Goal: Information Seeking & Learning: Learn about a topic

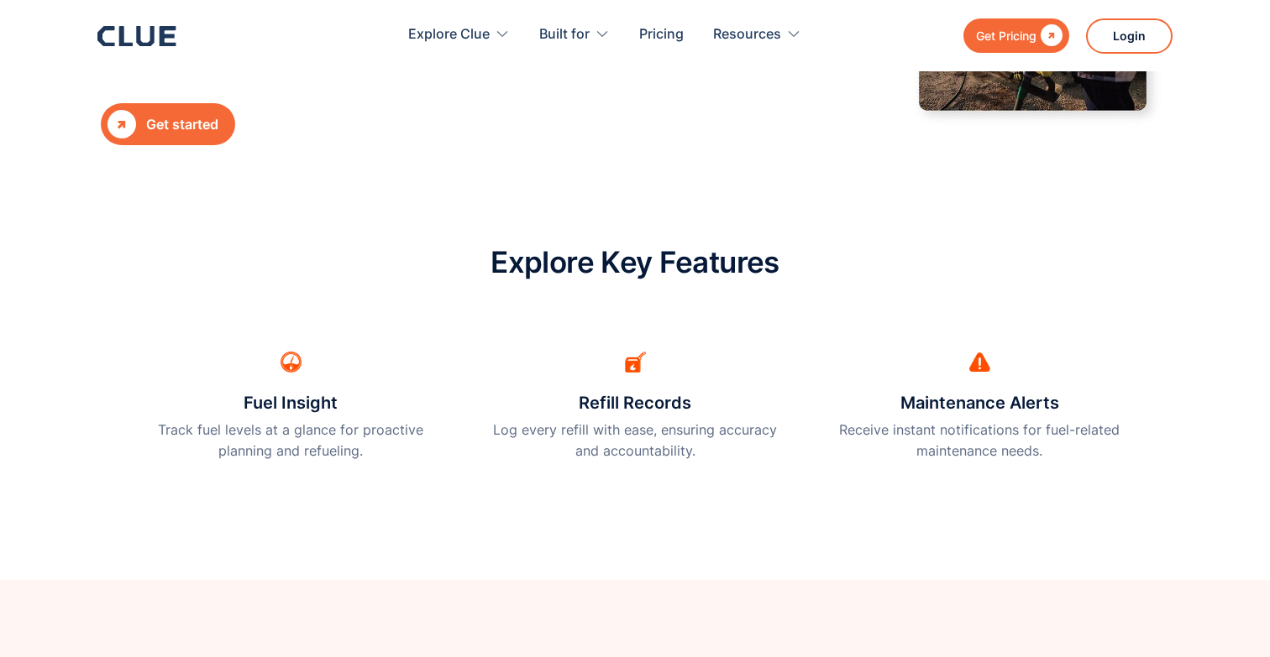
scroll to position [400, 0]
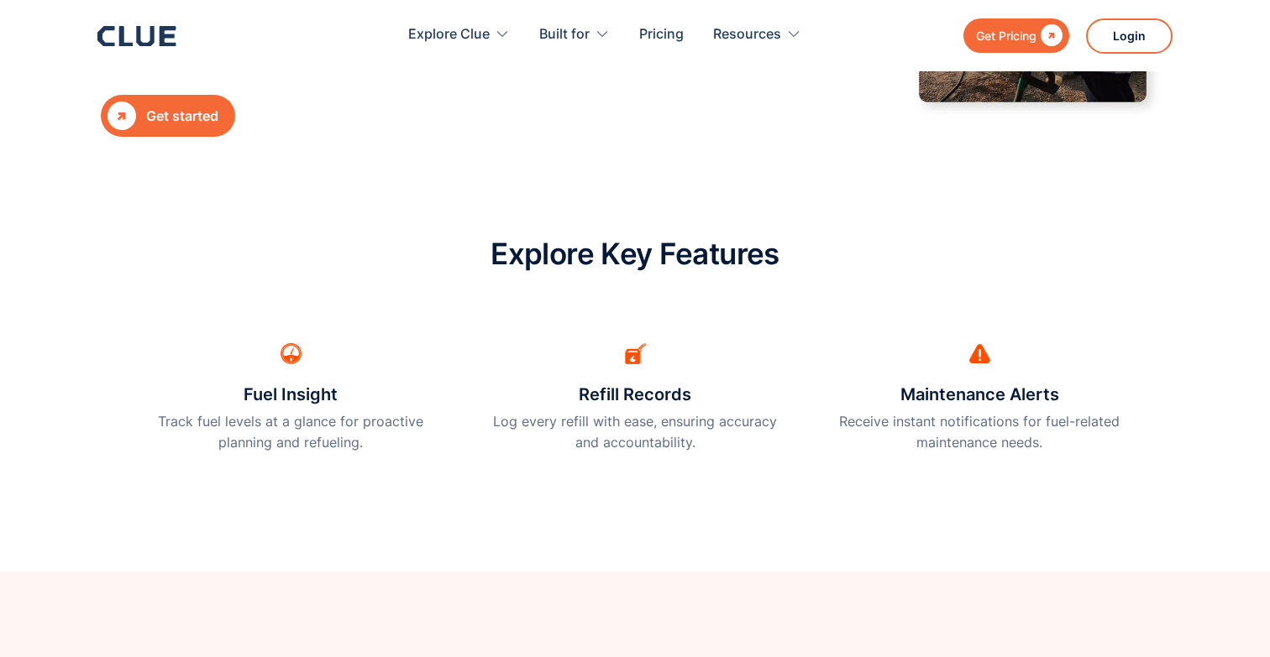
click at [633, 350] on img at bounding box center [635, 353] width 21 height 21
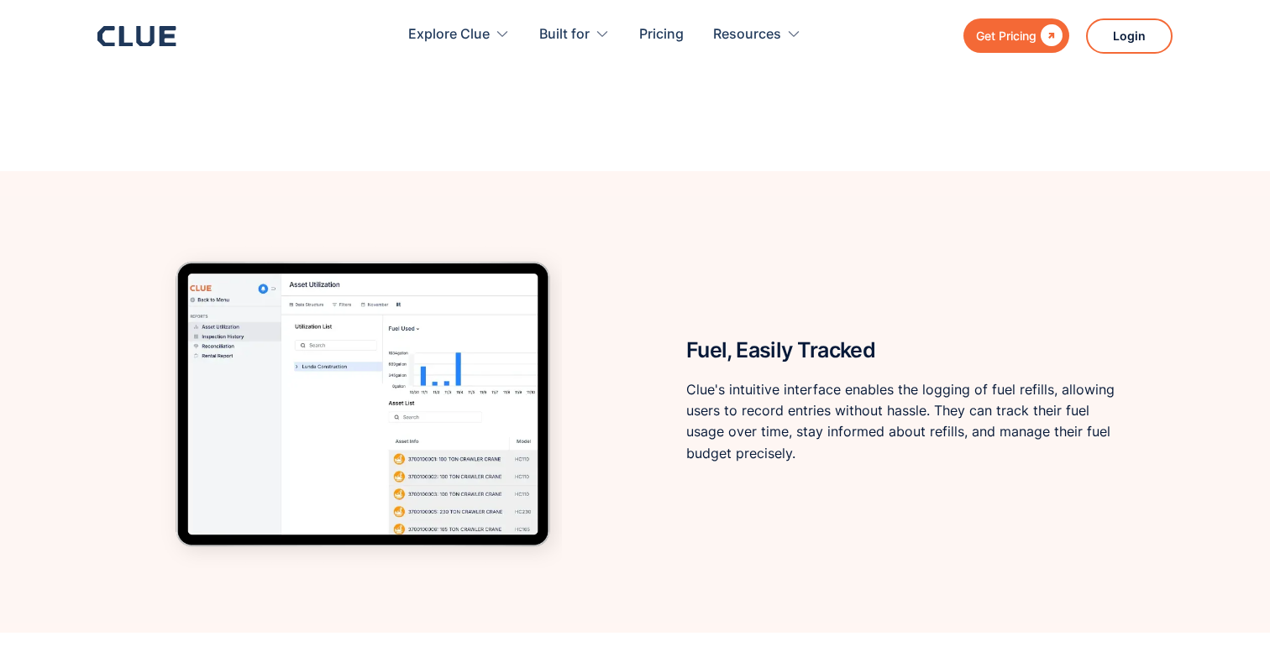
scroll to position [1727, 0]
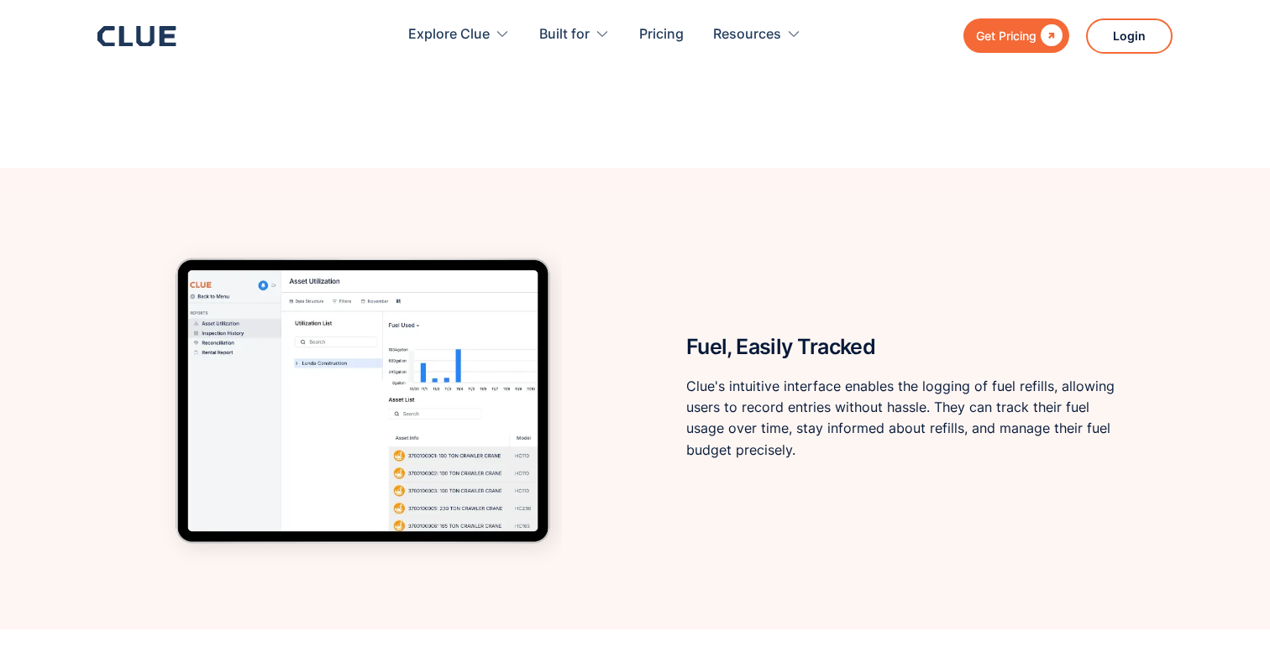
click at [940, 381] on p "Clue's intuitive interface enables the logging of fuel refills, allowing users …" at bounding box center [908, 418] width 444 height 85
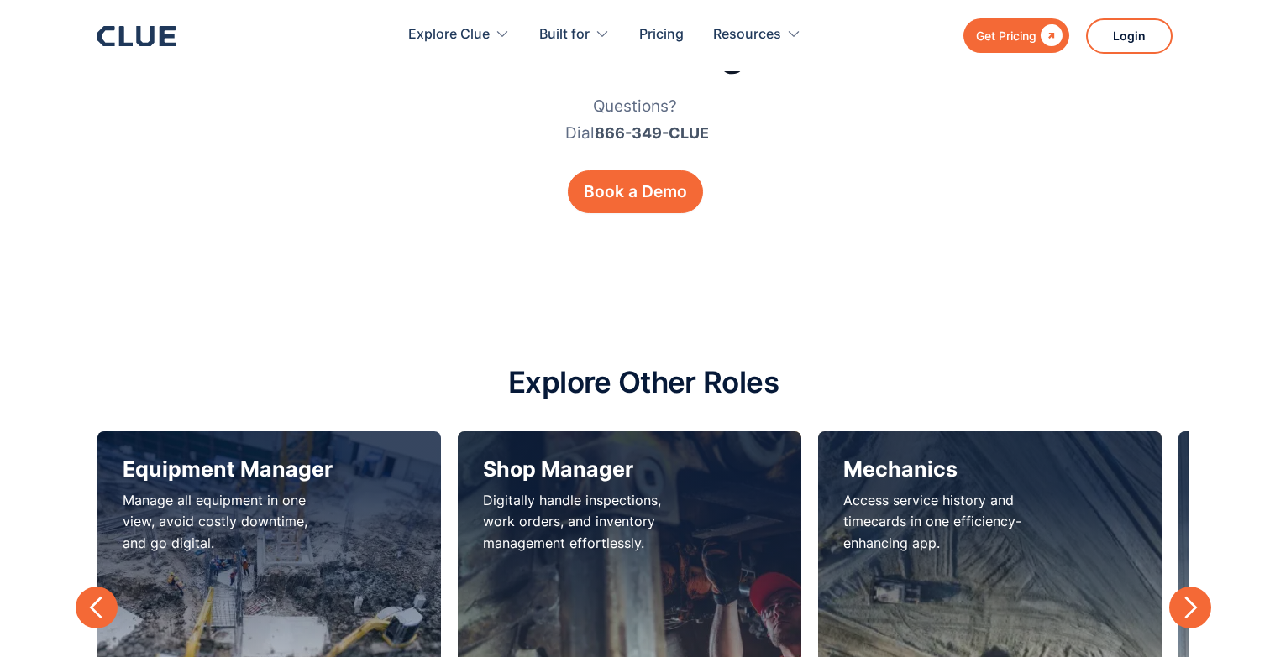
scroll to position [5114, 0]
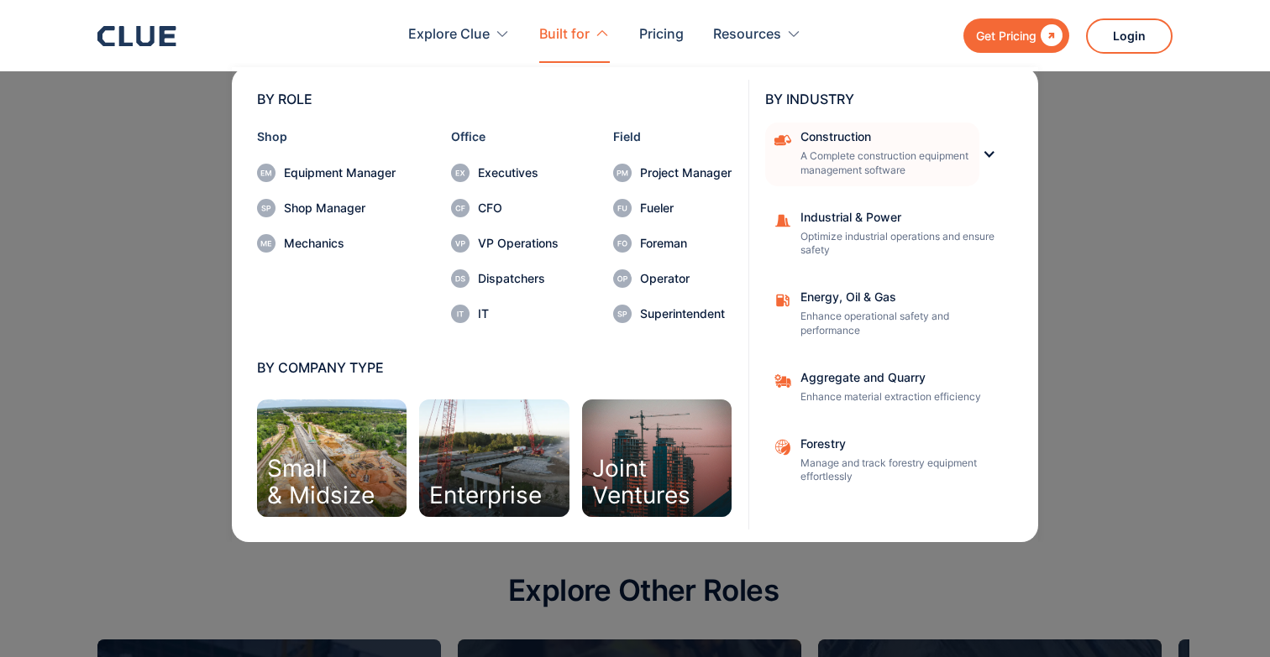
click at [827, 135] on div "Construction" at bounding box center [884, 137] width 168 height 12
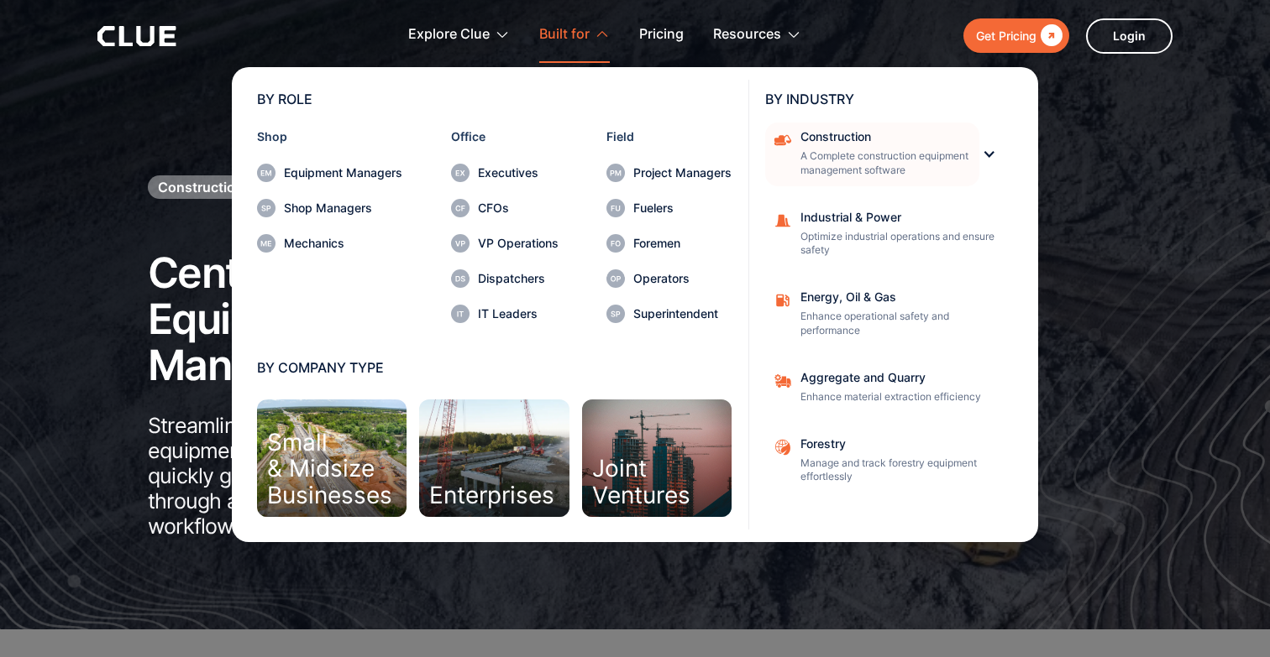
click at [945, 147] on div "Construction A Complete construction equipment management software" at bounding box center [884, 154] width 168 height 47
click at [603, 34] on icon at bounding box center [601, 33] width 15 height 15
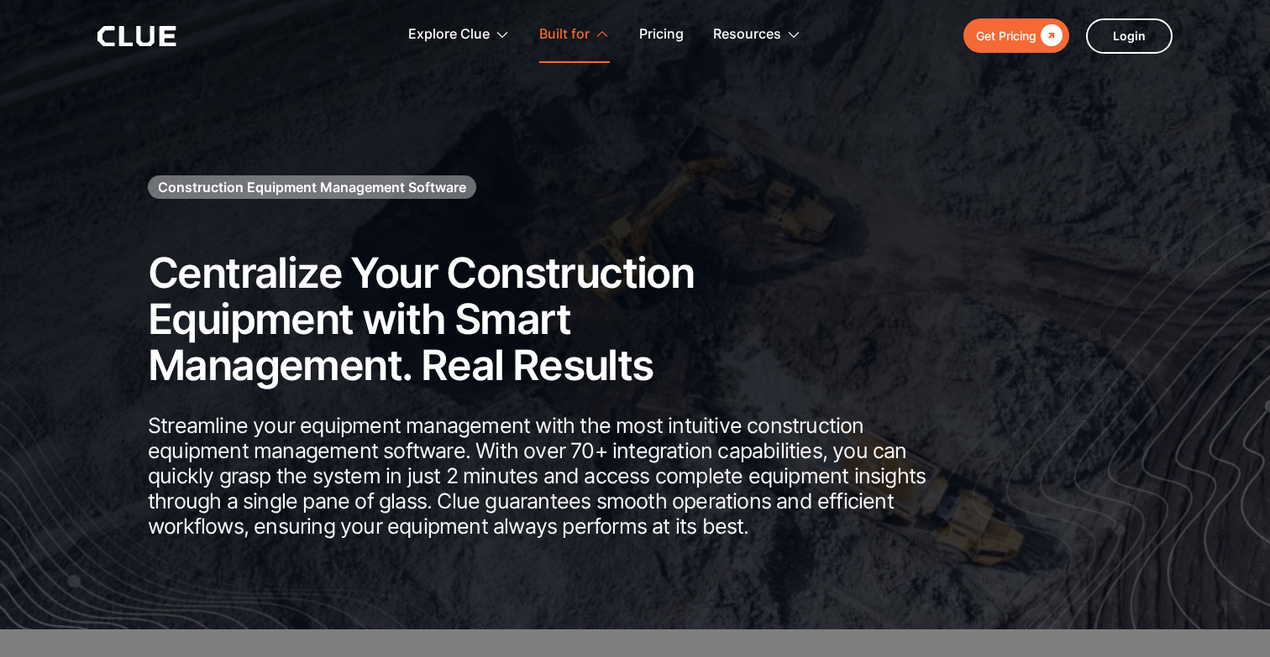
click at [603, 34] on icon at bounding box center [601, 33] width 15 height 15
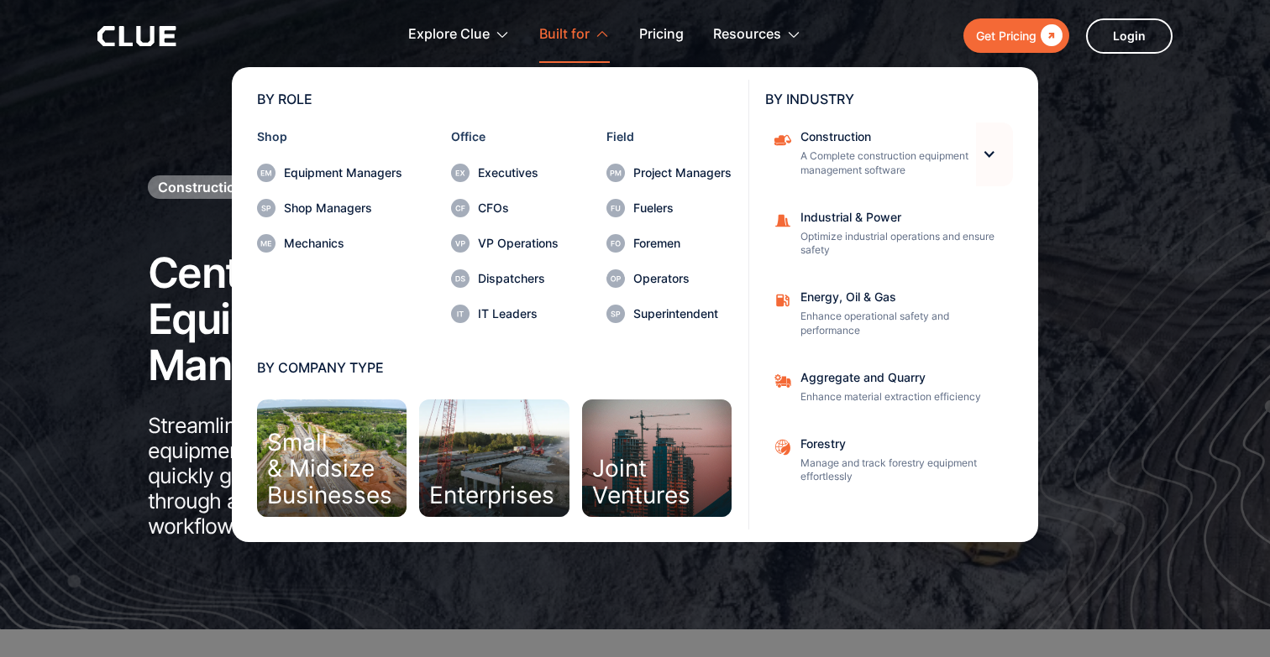
click at [992, 150] on div at bounding box center [989, 154] width 14 height 14
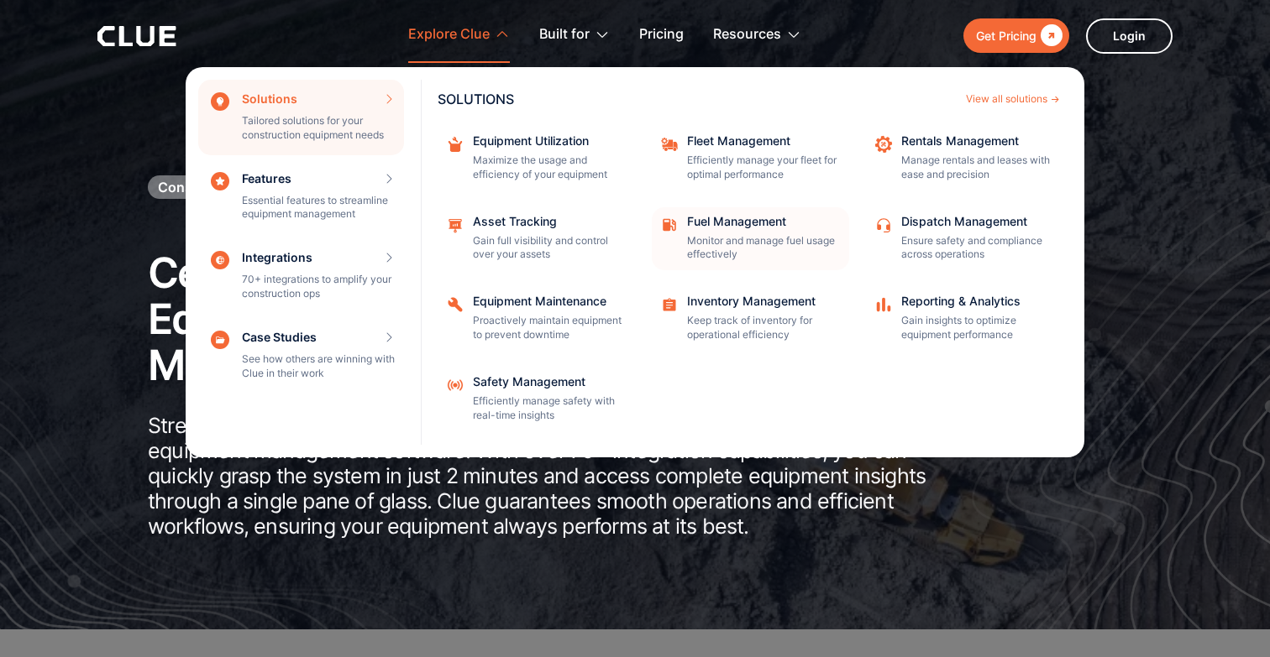
click at [770, 248] on p "Monitor and manage fuel usage effectively" at bounding box center [762, 248] width 151 height 29
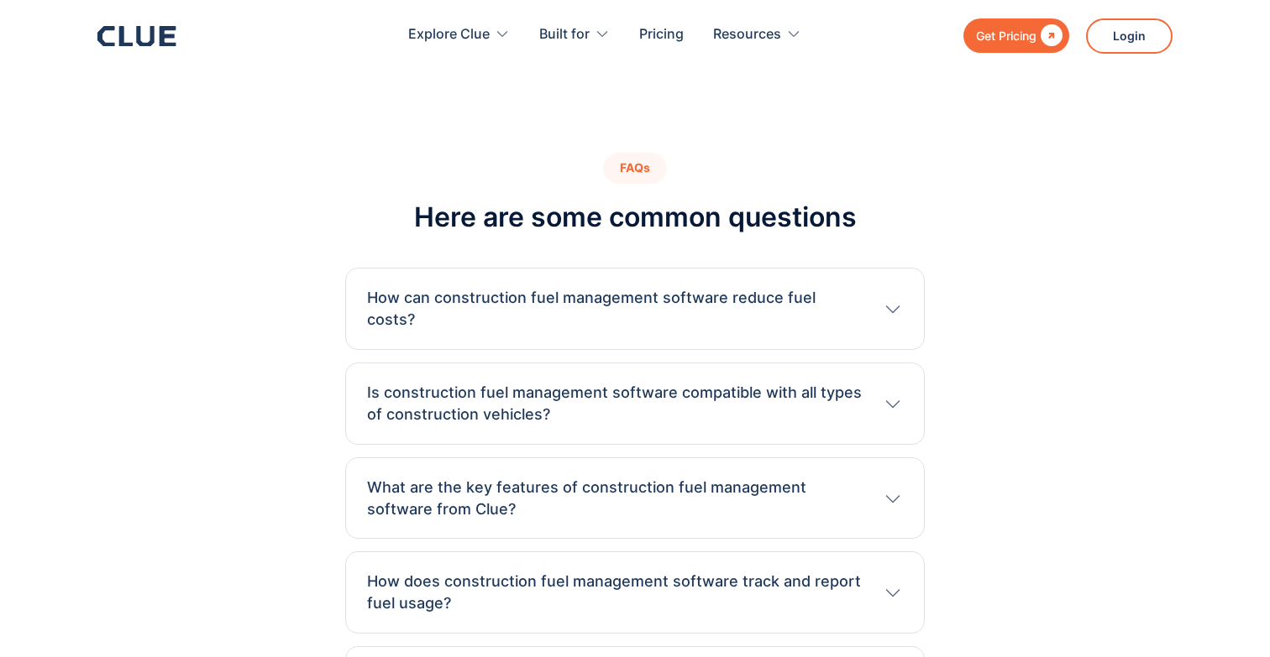
scroll to position [5507, 0]
click at [528, 580] on div "How does construction fuel management software track and report fuel usage? The…" at bounding box center [634, 594] width 579 height 82
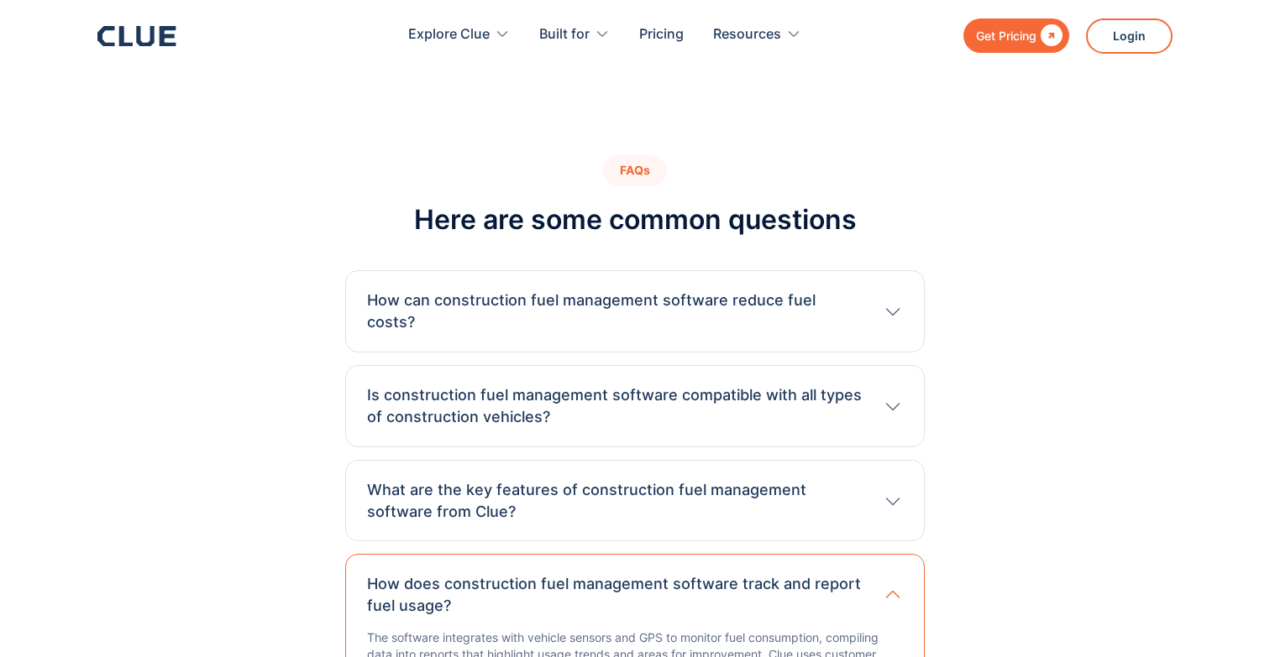
scroll to position [5498, 0]
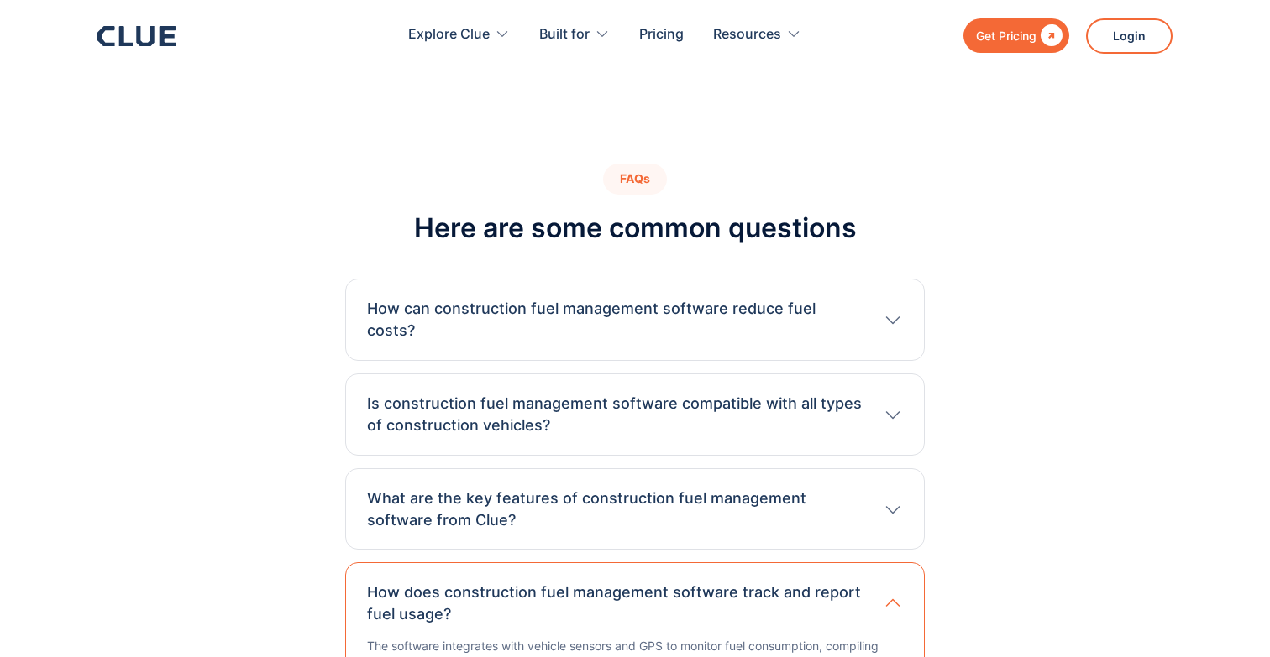
click at [583, 488] on h3 "What are the key features of construction fuel management software from Clue?" at bounding box center [616, 510] width 499 height 44
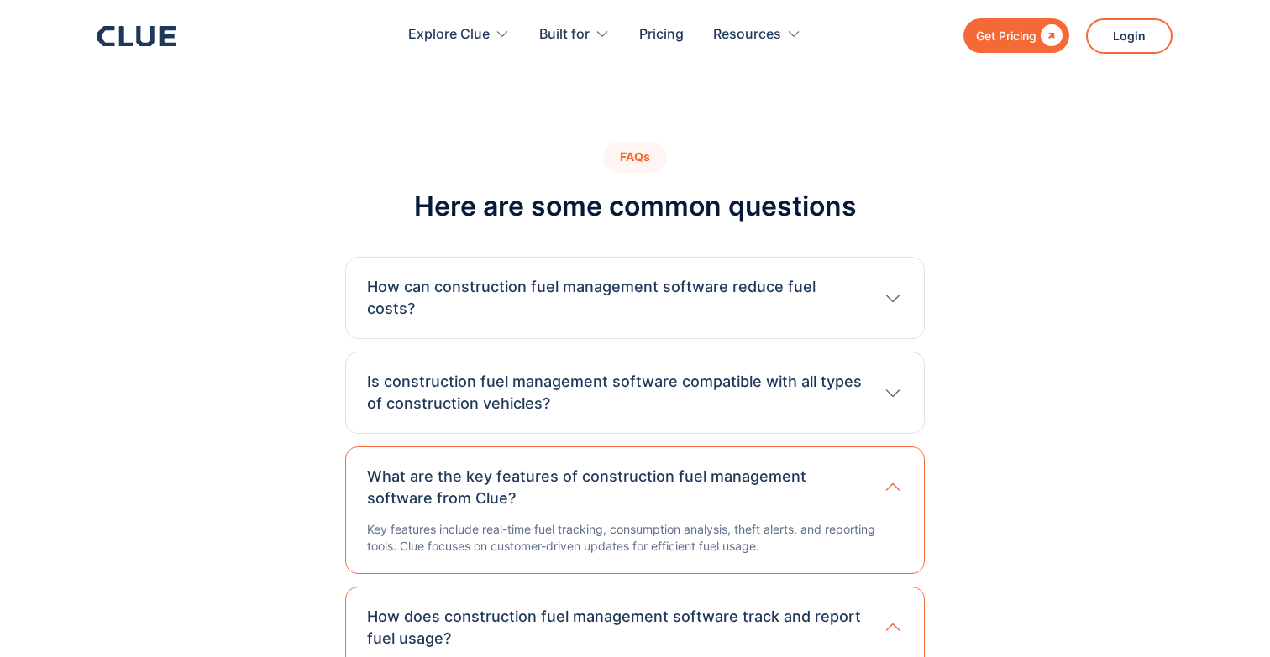
scroll to position [5522, 0]
click at [585, 275] on h3 "How can construction fuel management software reduce fuel costs?" at bounding box center [616, 297] width 499 height 44
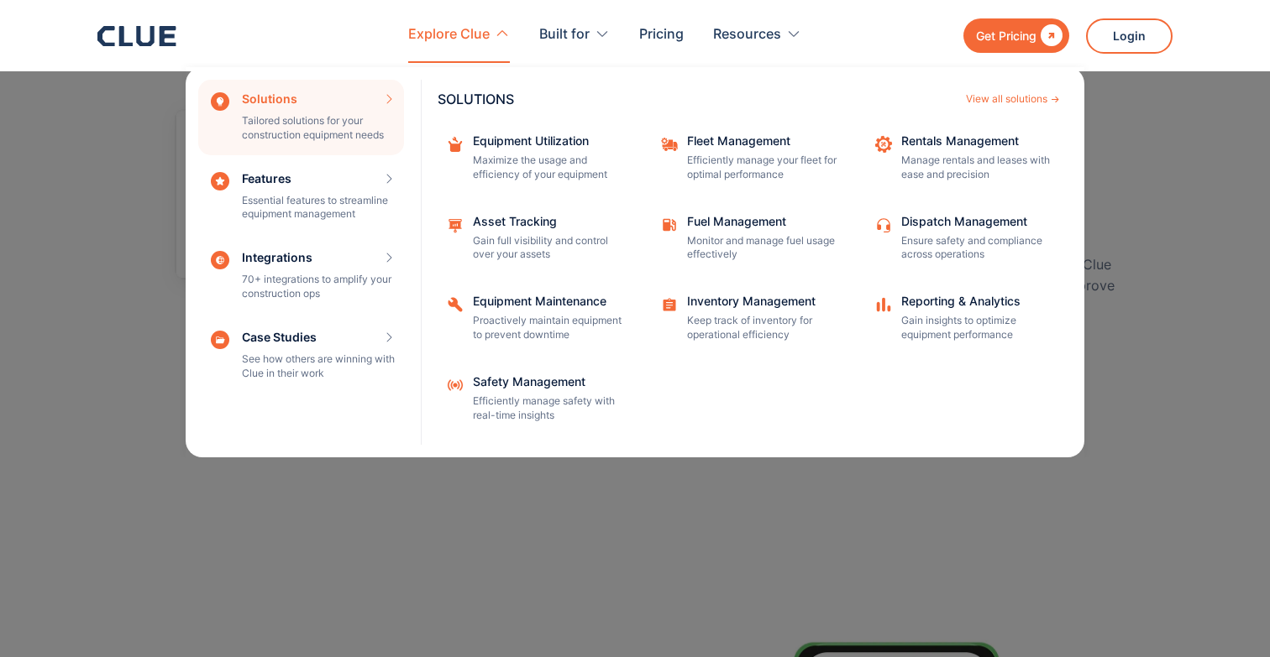
scroll to position [2936, 0]
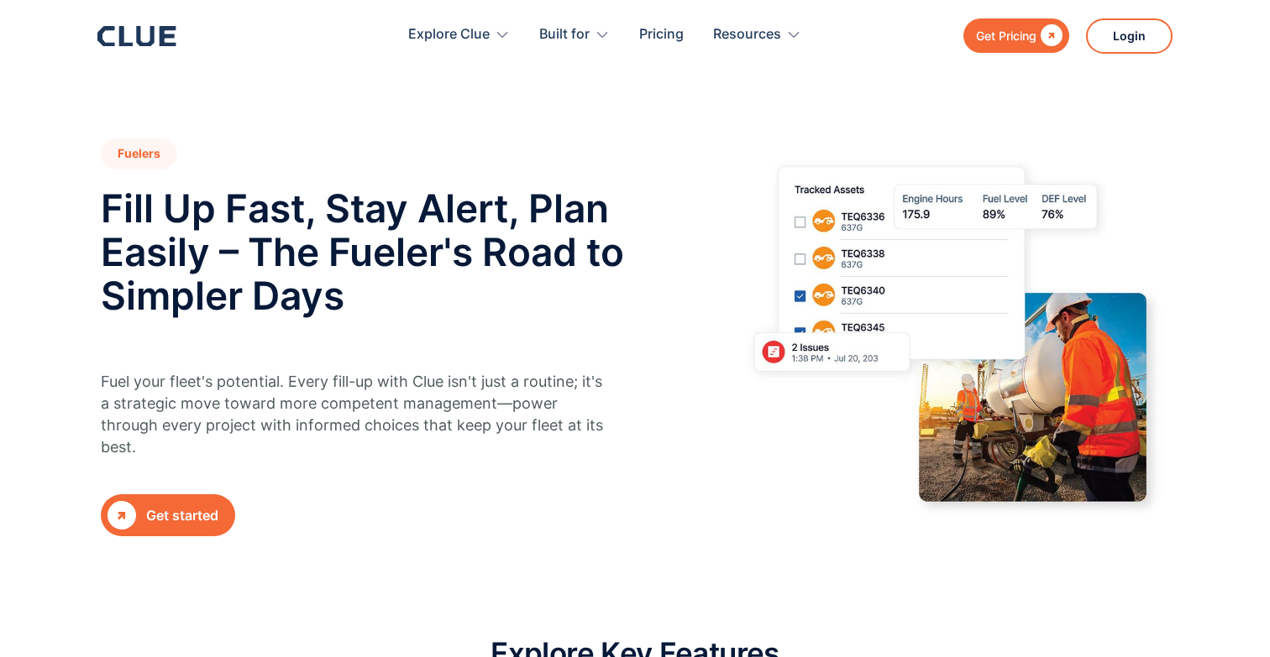
click at [150, 161] on h1 "Fuelers" at bounding box center [139, 154] width 76 height 31
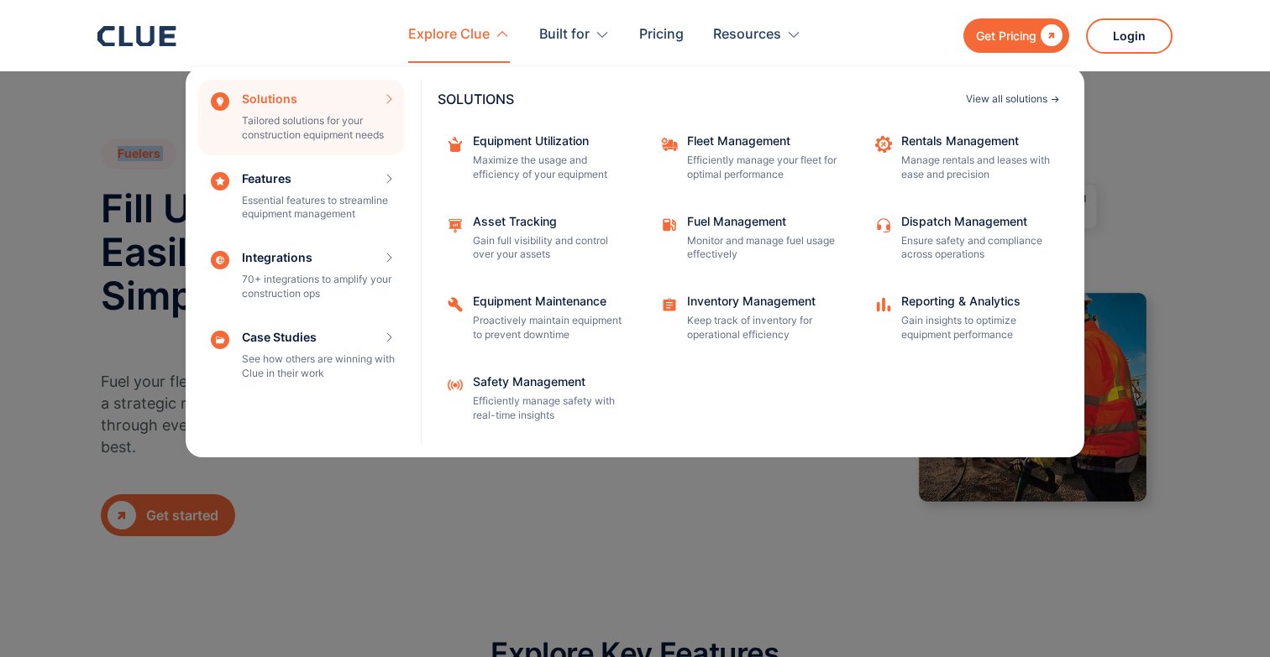
click at [1005, 96] on div "View all solutions" at bounding box center [1006, 99] width 81 height 10
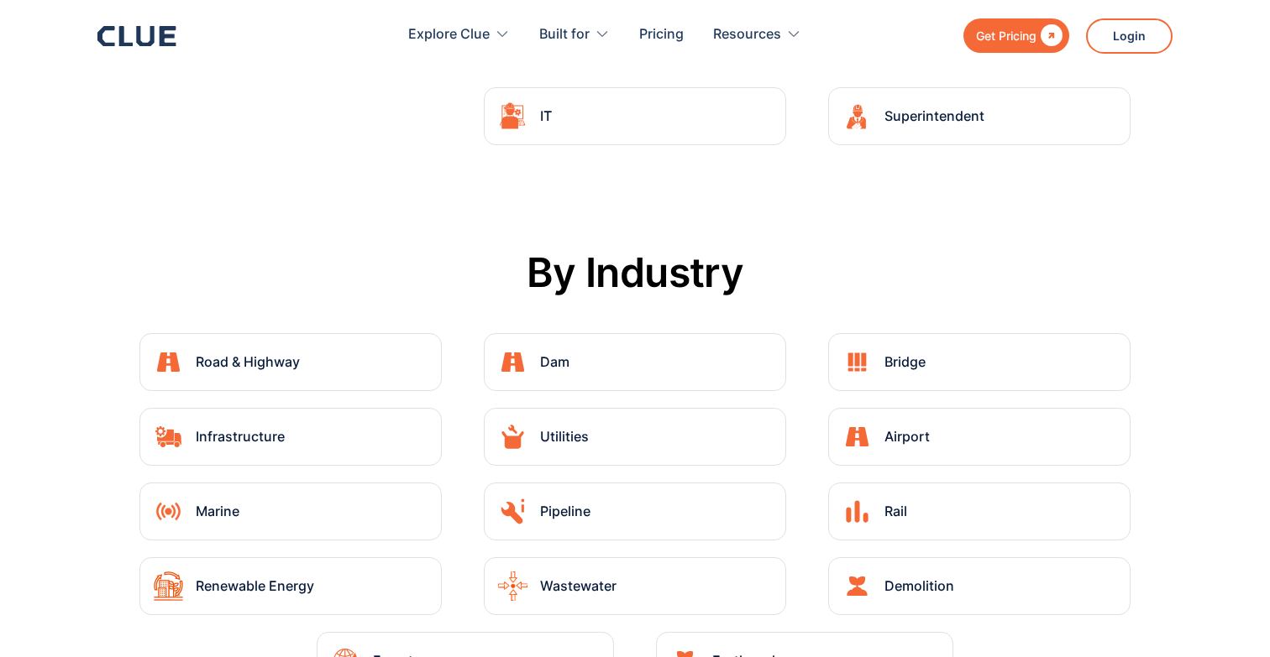
scroll to position [3332, 0]
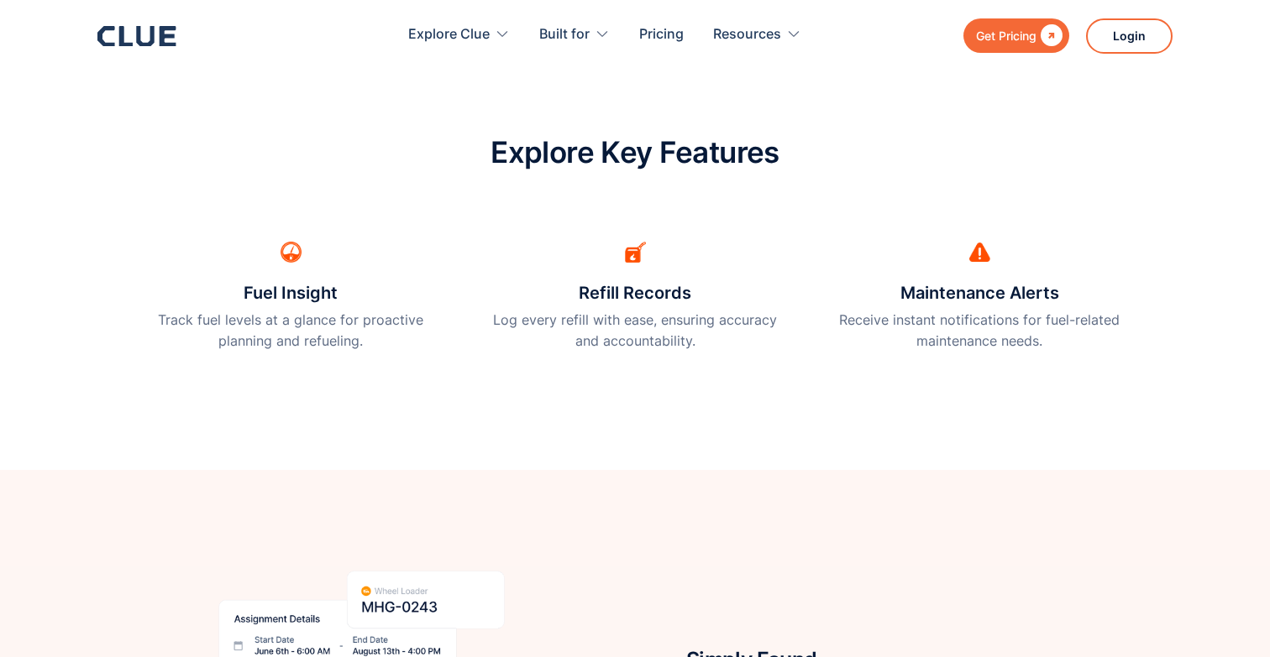
scroll to position [493, 0]
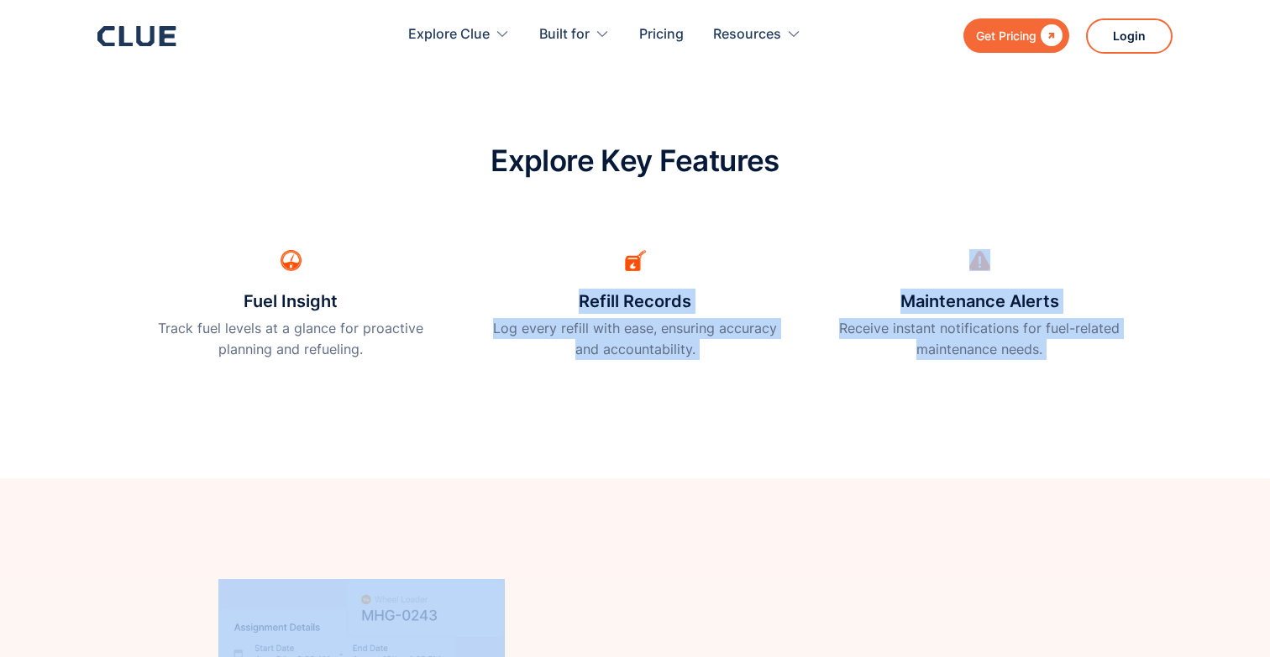
drag, startPoint x: 580, startPoint y: 299, endPoint x: 588, endPoint y: 460, distance: 161.4
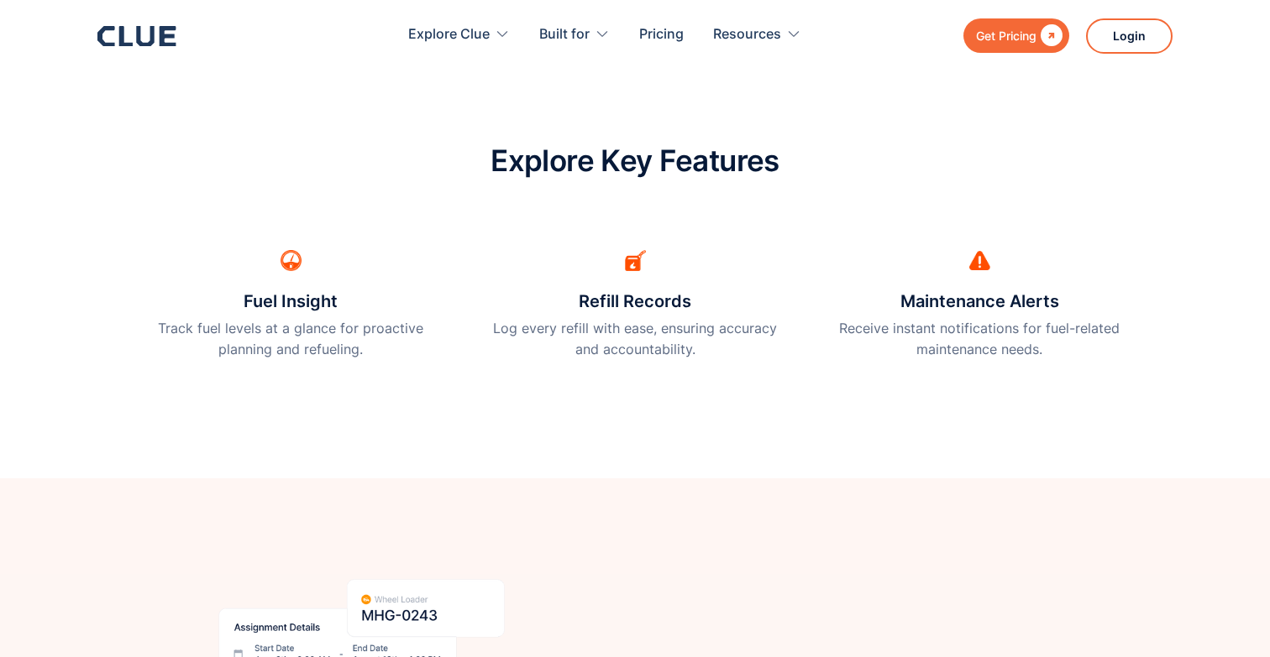
click at [618, 323] on p "Log every refill with ease, ensuring accuracy and accountability." at bounding box center [635, 339] width 302 height 42
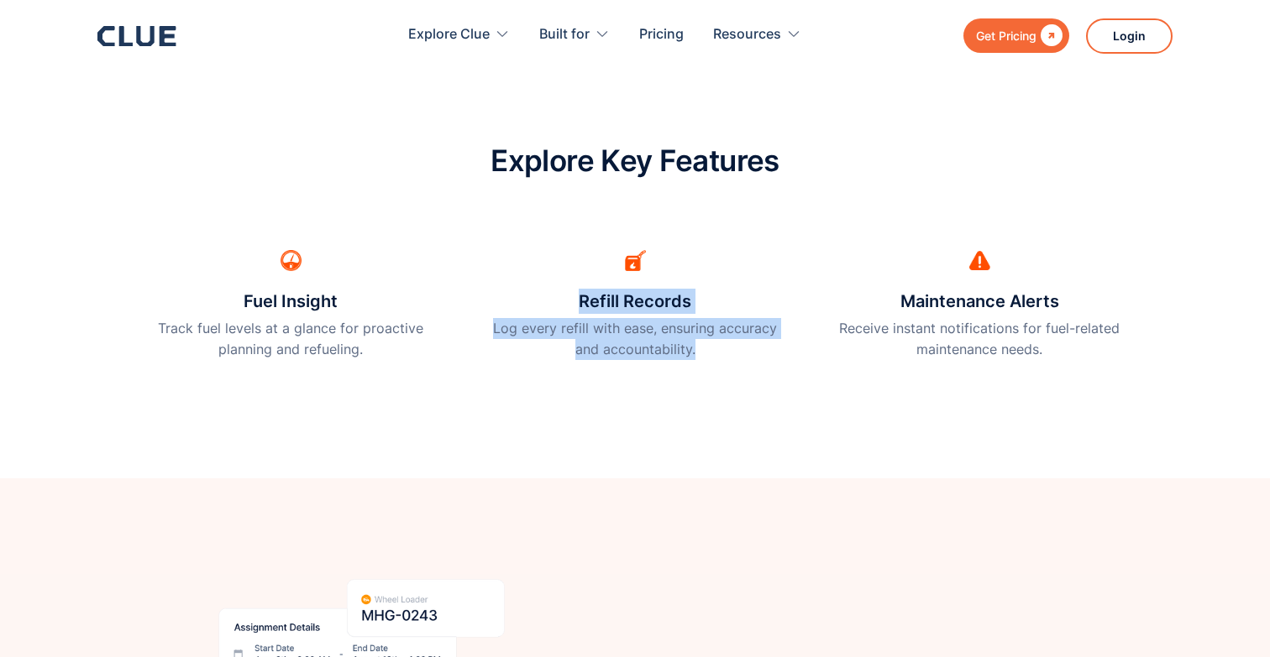
drag, startPoint x: 574, startPoint y: 290, endPoint x: 690, endPoint y: 343, distance: 127.7
click at [692, 344] on div "Refill Records Log every refill with ease, ensuring accuracy and accountability." at bounding box center [635, 307] width 302 height 142
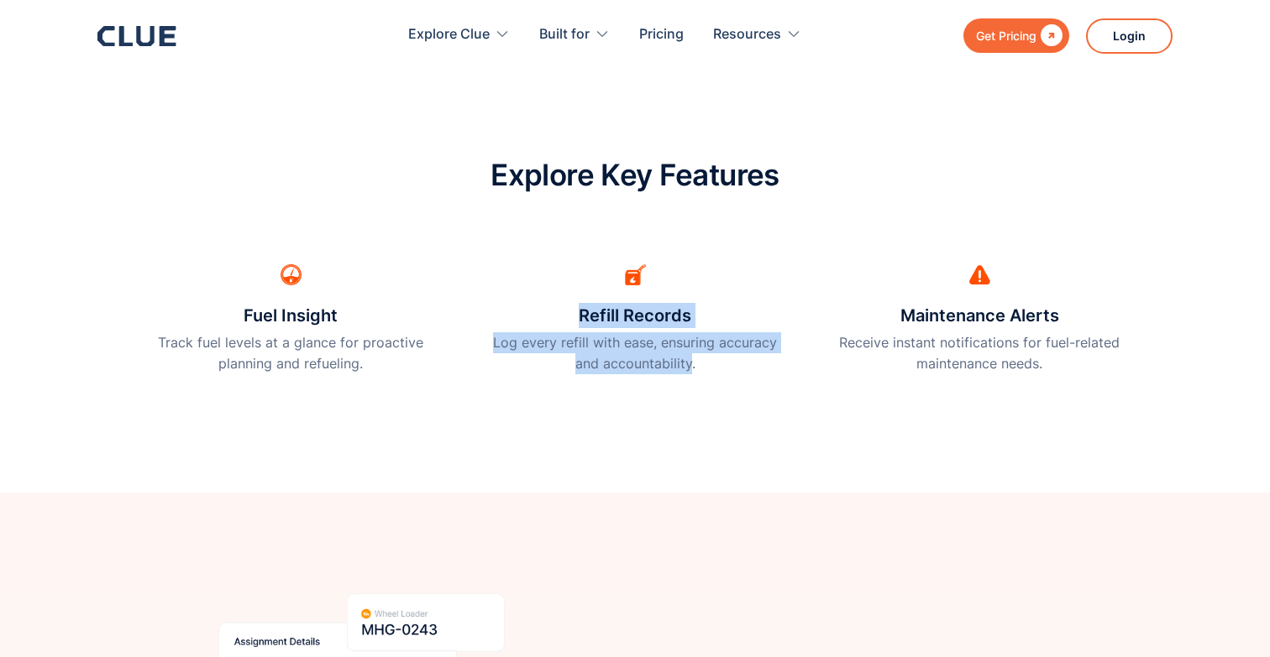
scroll to position [466, 0]
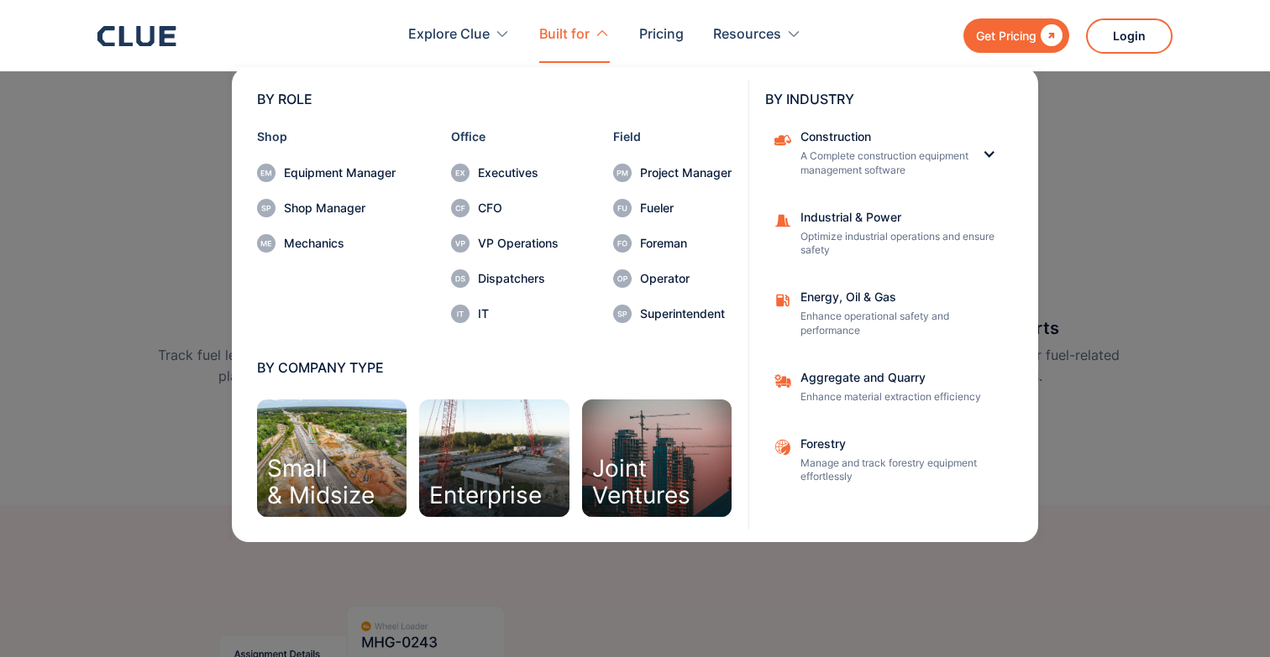
click at [117, 366] on nav "BY ROLE Shop Equipment Manager Shop Manager Mechanics Office Executives CFO VP …" at bounding box center [634, 302] width 1075 height 479
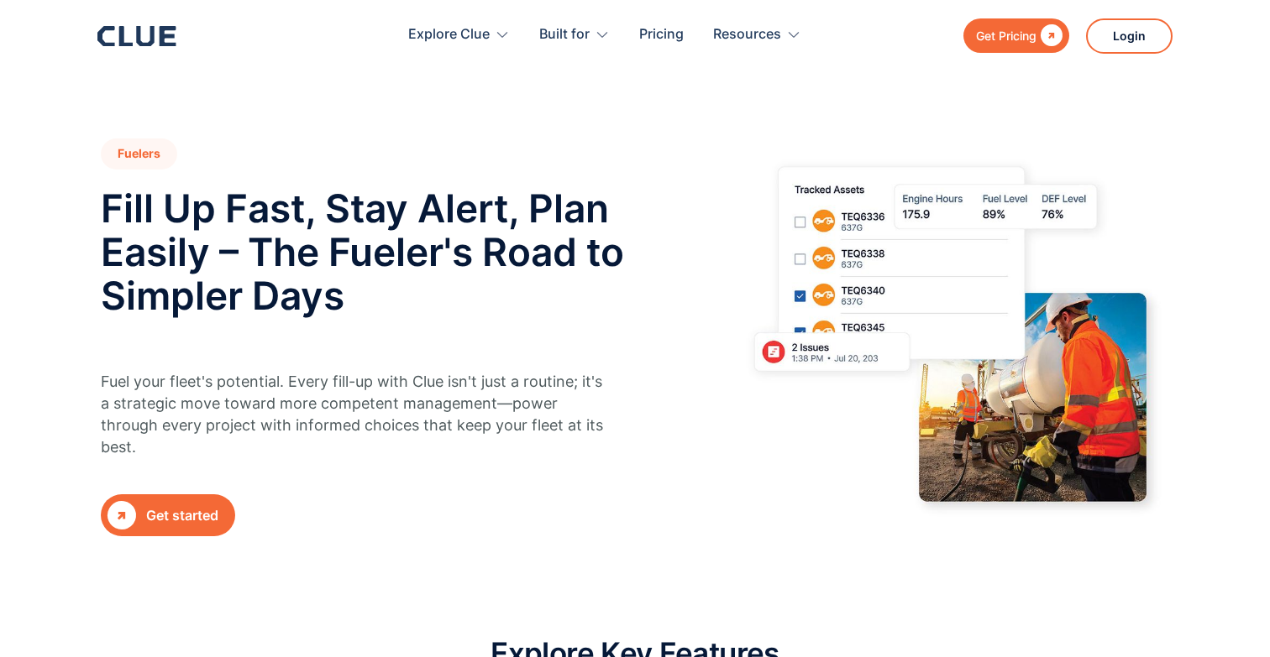
click at [94, 179] on div "Fuelers Fill Up Fast, Stay Alert, Plan Easily – The Fueler's Road to Simpler Da…" at bounding box center [635, 338] width 1108 height 398
click at [102, 197] on h2 "Fill Up Fast, Stay Alert, Plan Easily – The Fueler's Road to Simpler Days" at bounding box center [372, 251] width 542 height 131
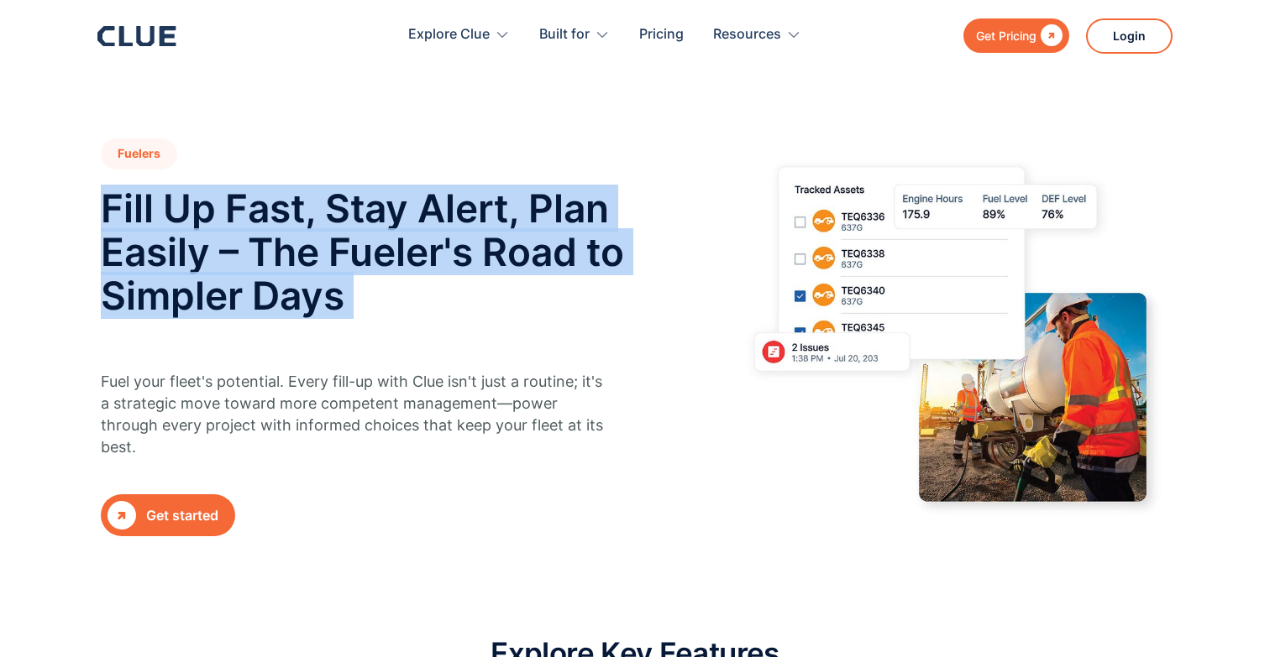
click at [102, 197] on h2 "Fill Up Fast, Stay Alert, Plan Easily – The Fueler's Road to Simpler Days" at bounding box center [372, 251] width 542 height 131
copy h2 "Fill Up Fast, Stay Alert, Plan Easily – The Fueler's Road to Simpler Days"
